Goal: Task Accomplishment & Management: Use online tool/utility

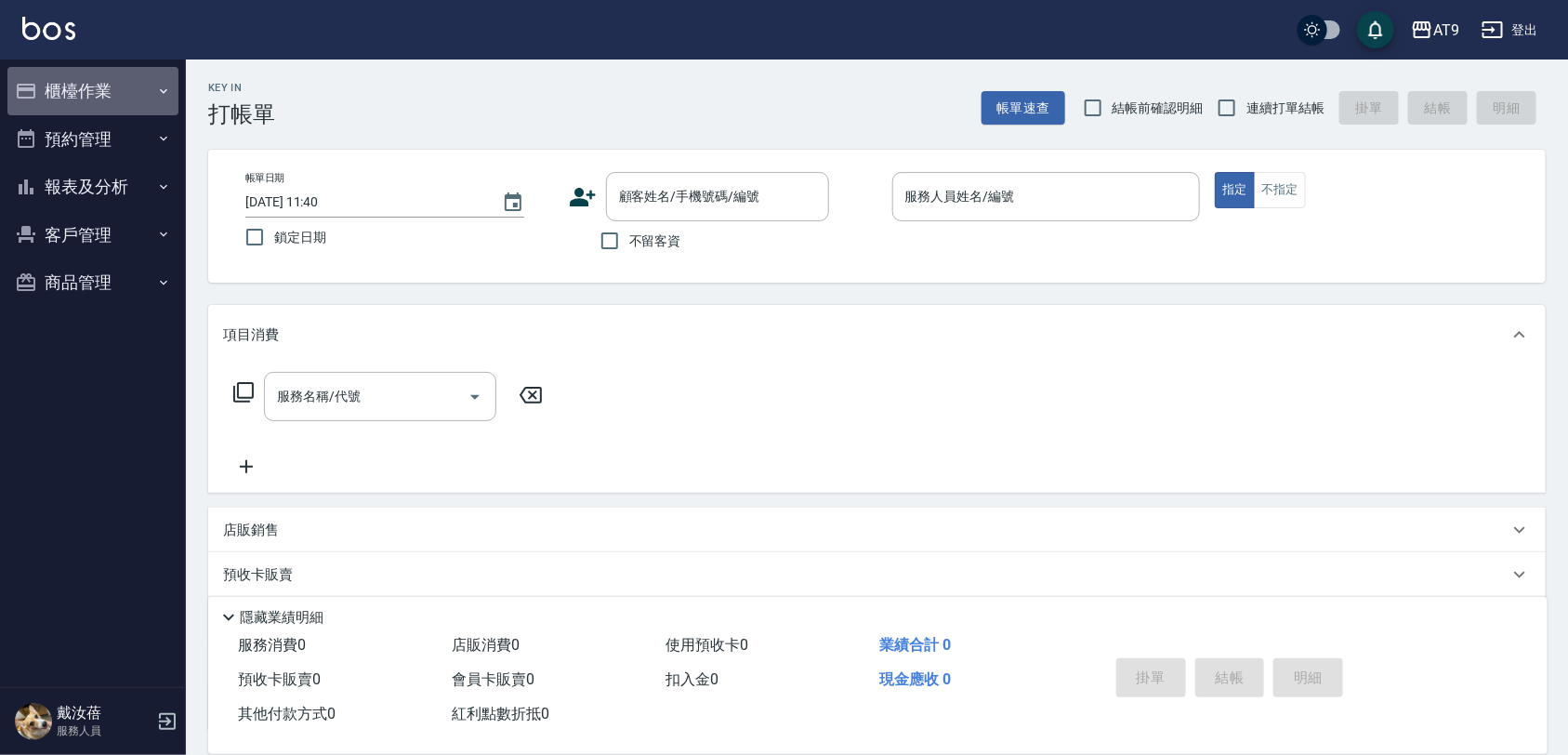
click at [52, 76] on button "櫃檯作業" at bounding box center [93, 90] width 171 height 49
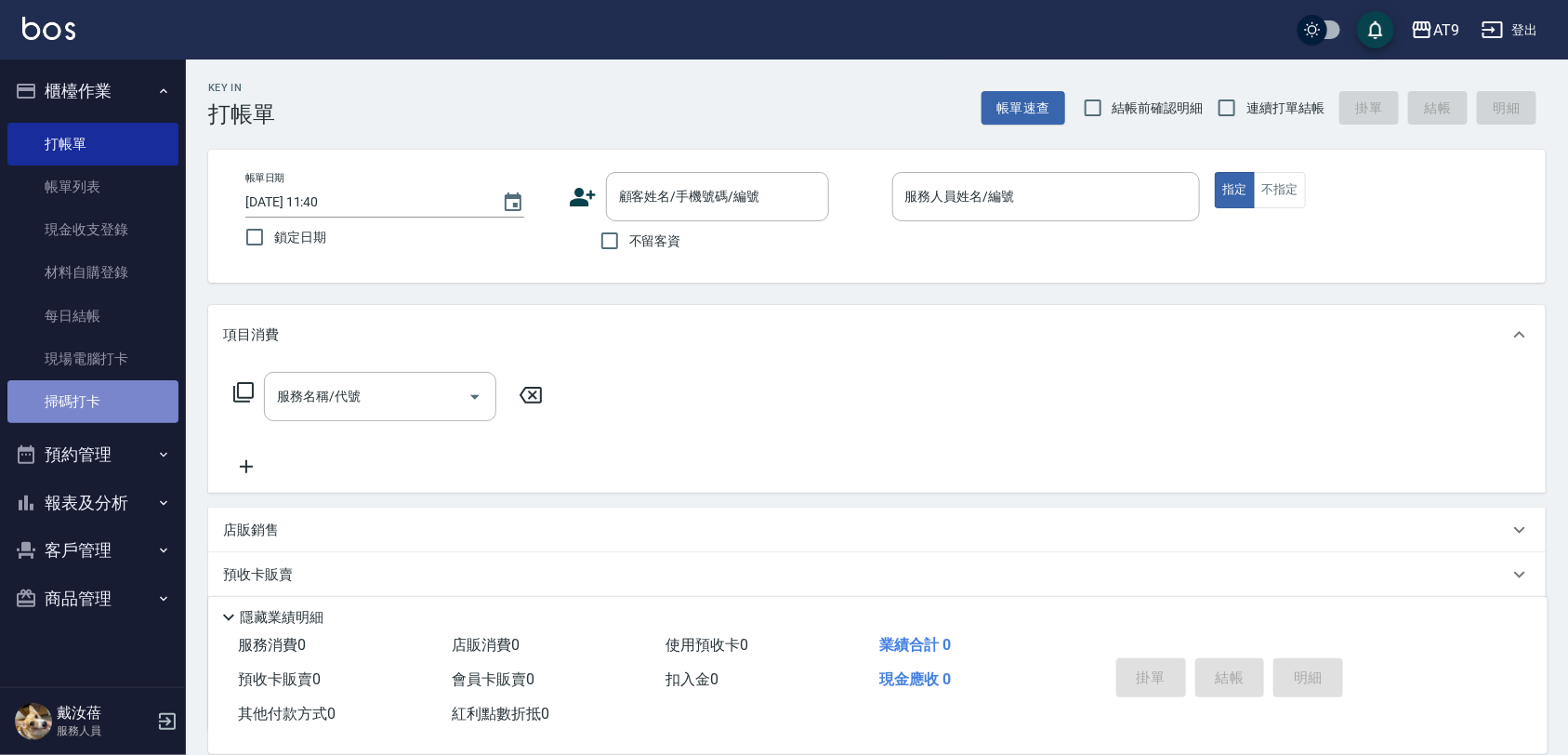
click at [128, 398] on link "掃碼打卡" at bounding box center [93, 401] width 171 height 43
